Goal: Task Accomplishment & Management: Understand process/instructions

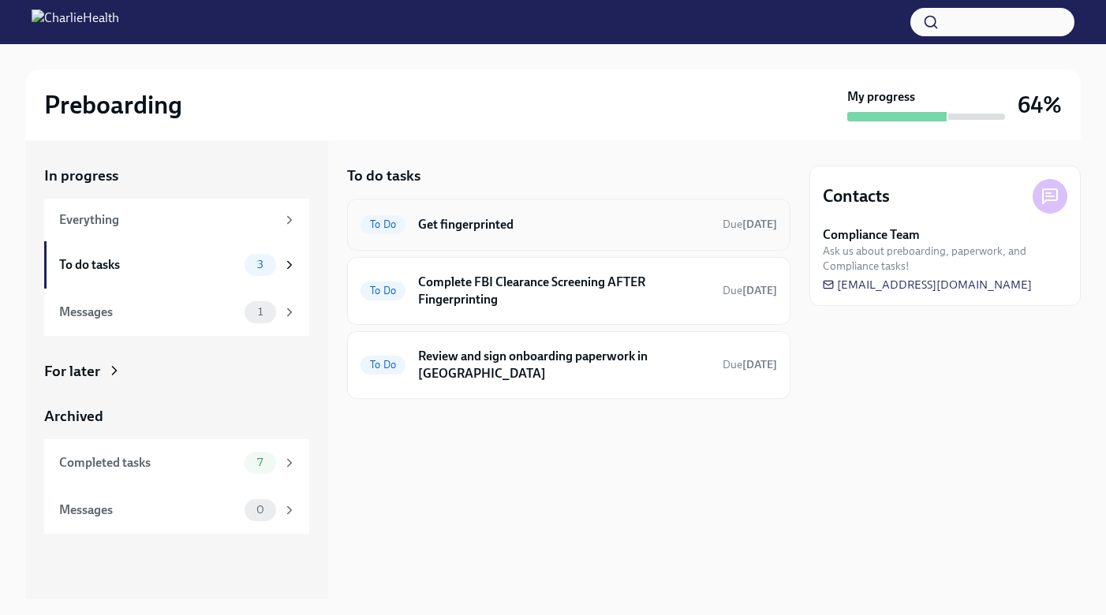
click at [502, 226] on h6 "Get fingerprinted" at bounding box center [564, 224] width 292 height 17
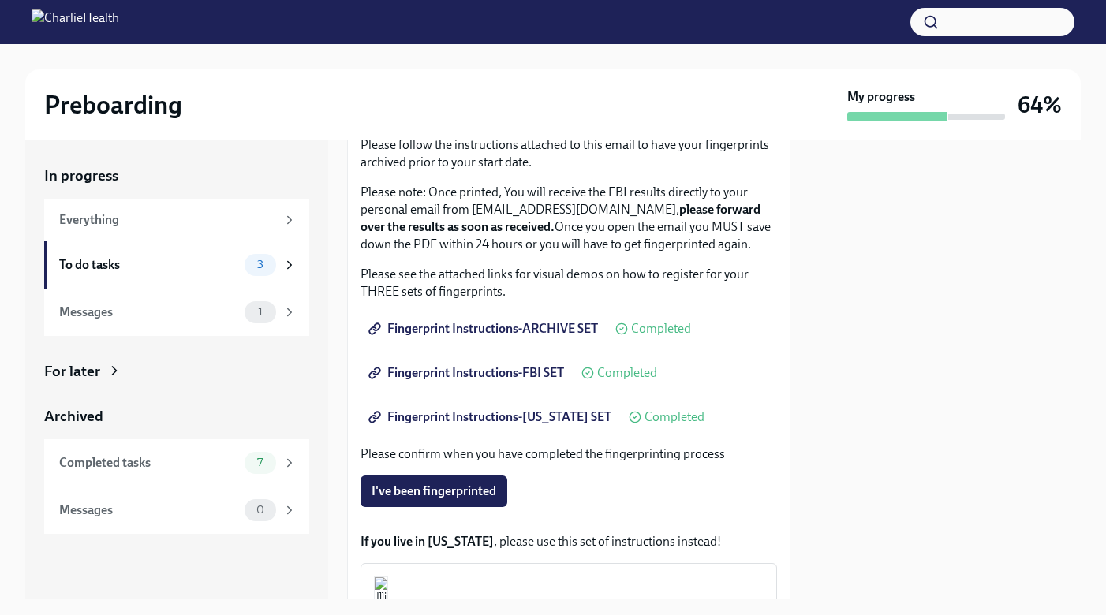
scroll to position [357, 0]
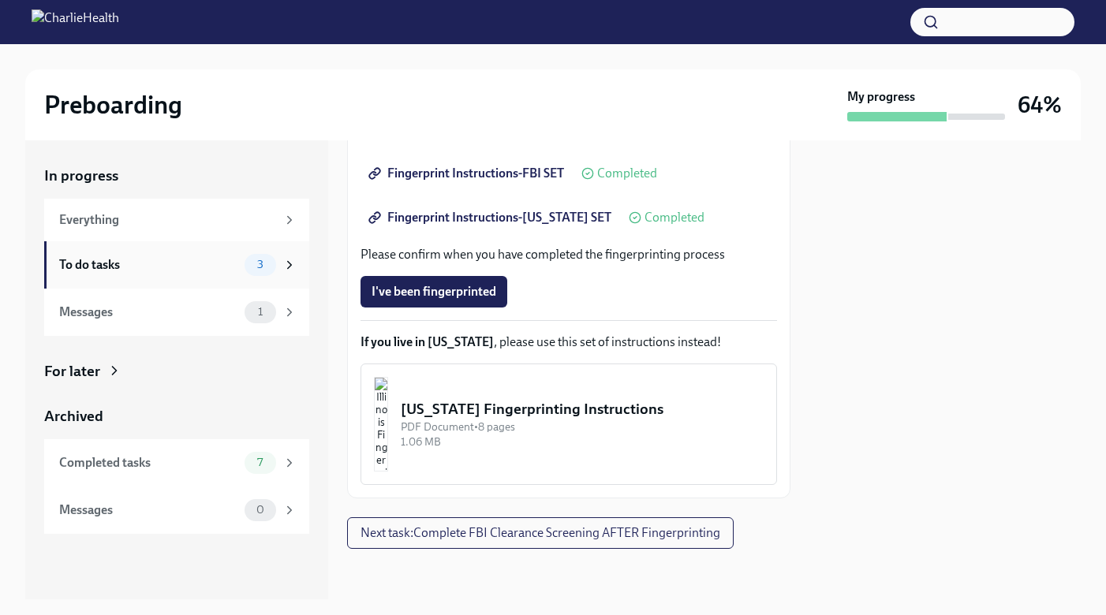
click at [180, 261] on div "To do tasks" at bounding box center [148, 264] width 179 height 17
